Goal: Check status: Check status

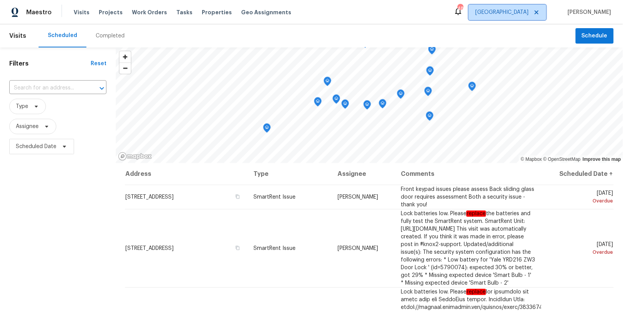
click at [529, 15] on span "[GEOGRAPHIC_DATA]" at bounding box center [502, 12] width 53 height 8
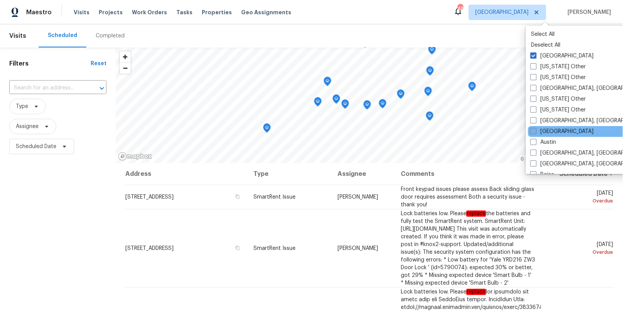
click at [547, 130] on label "[GEOGRAPHIC_DATA]" at bounding box center [562, 132] width 63 height 8
click at [536, 130] on input "[GEOGRAPHIC_DATA]" at bounding box center [533, 130] width 5 height 5
checkbox input "true"
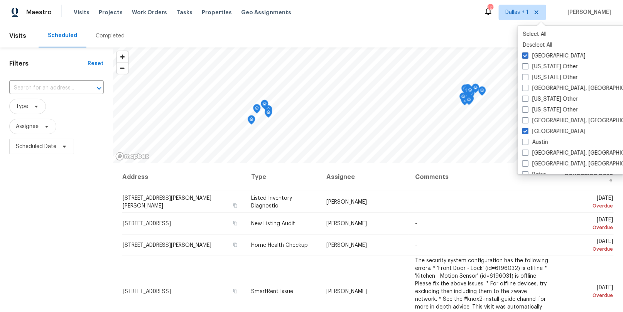
click at [96, 37] on div "Completed" at bounding box center [110, 36] width 29 height 8
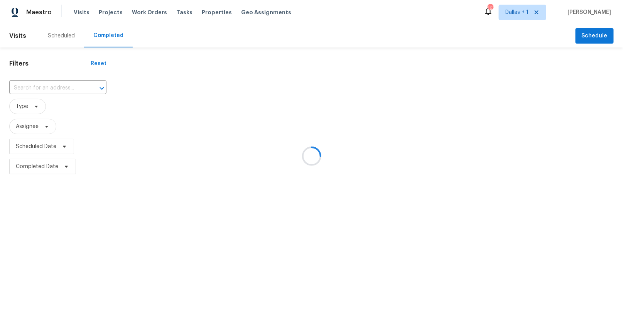
click at [50, 82] on div at bounding box center [311, 156] width 623 height 312
click at [42, 88] on div at bounding box center [311, 156] width 623 height 312
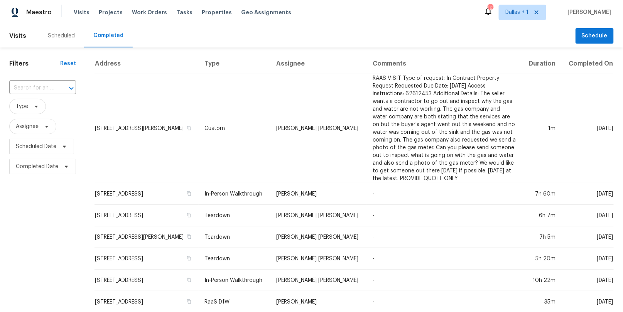
click at [42, 88] on input "text" at bounding box center [31, 88] width 45 height 12
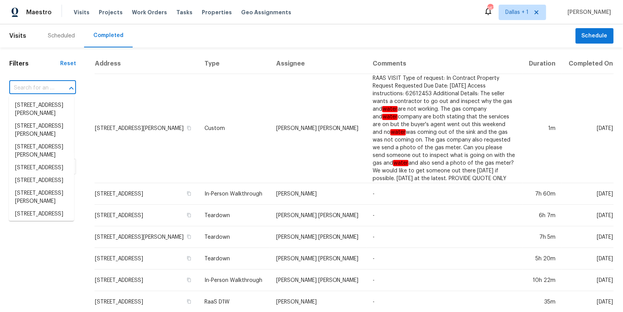
paste input "[STREET_ADDRESS][PERSON_NAME][PERSON_NAME]"
type input "[STREET_ADDRESS][PERSON_NAME][PERSON_NAME]"
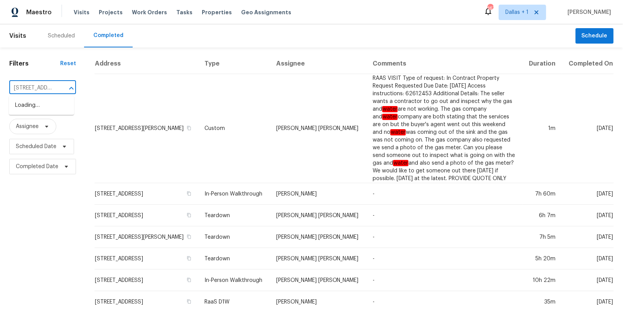
scroll to position [0, 50]
click at [32, 109] on li "[STREET_ADDRESS][PERSON_NAME][PERSON_NAME]" at bounding box center [41, 113] width 65 height 29
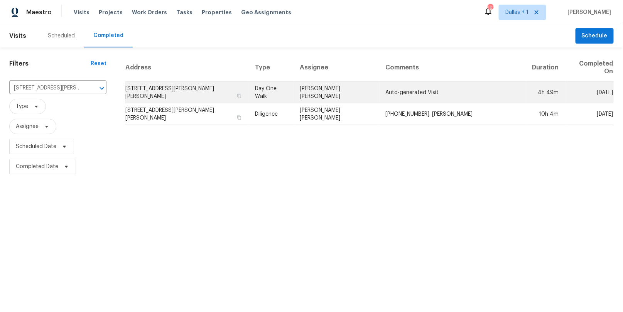
click at [249, 82] on td "Day One Walk" at bounding box center [271, 93] width 45 height 22
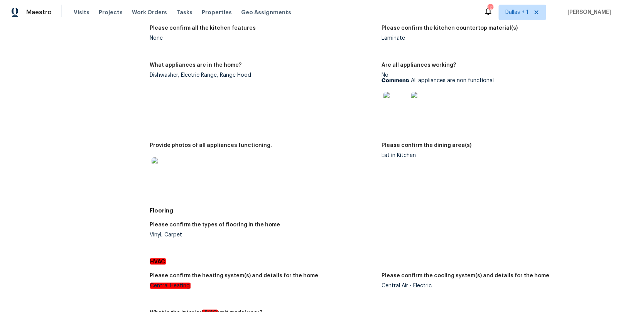
scroll to position [597, 0]
